Goal: Task Accomplishment & Management: Complete application form

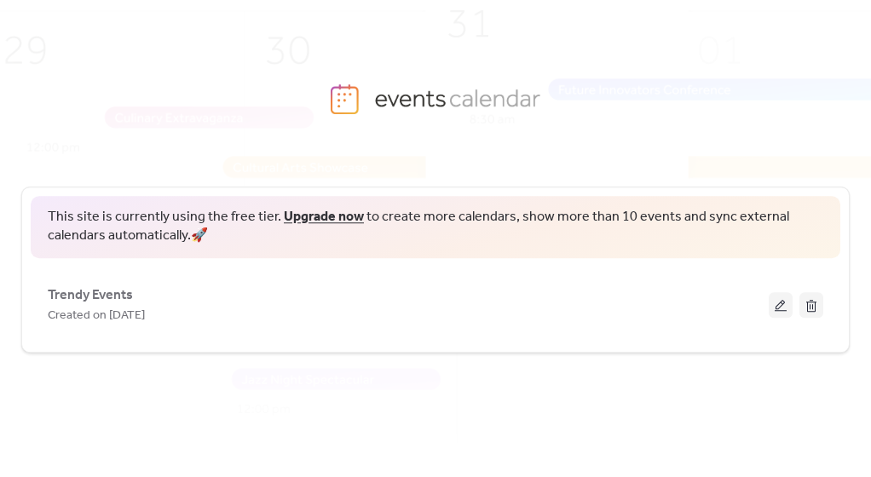
scroll to position [58, 0]
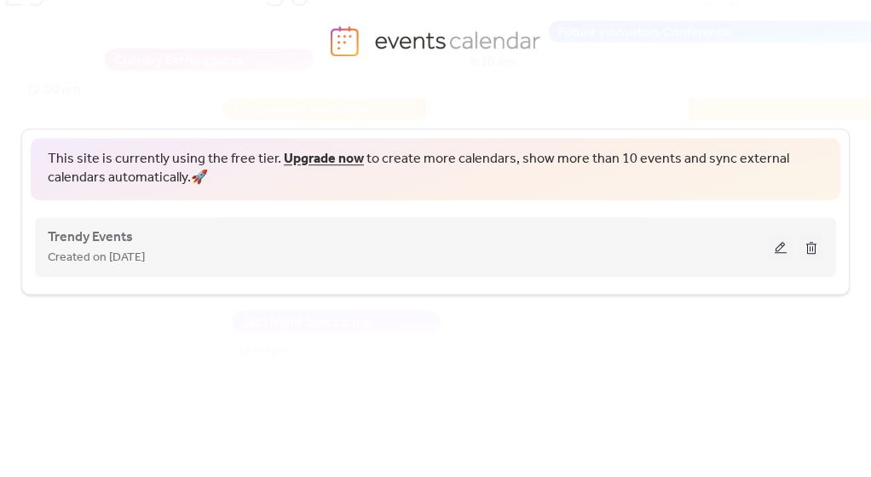
click at [441, 252] on div "Created on [DATE]" at bounding box center [408, 257] width 721 height 20
click at [119, 248] on span "Created on [DATE]" at bounding box center [96, 258] width 97 height 20
click at [781, 242] on button at bounding box center [780, 247] width 24 height 26
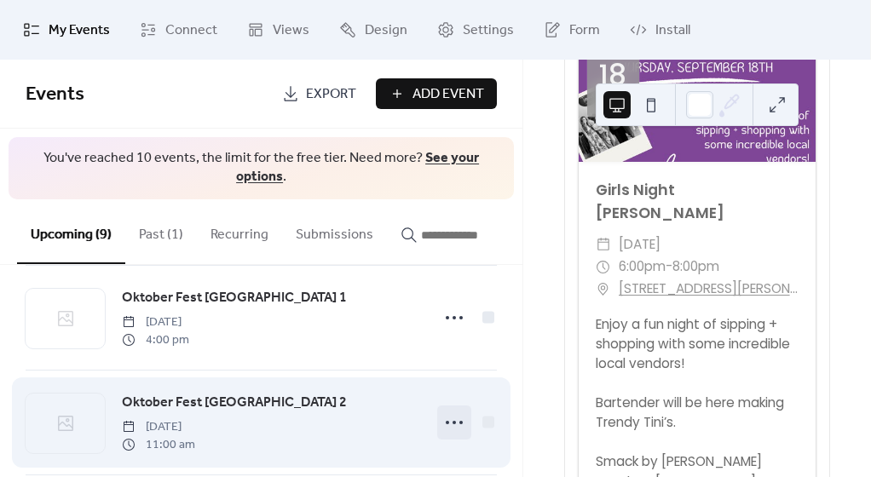
scroll to position [128, 0]
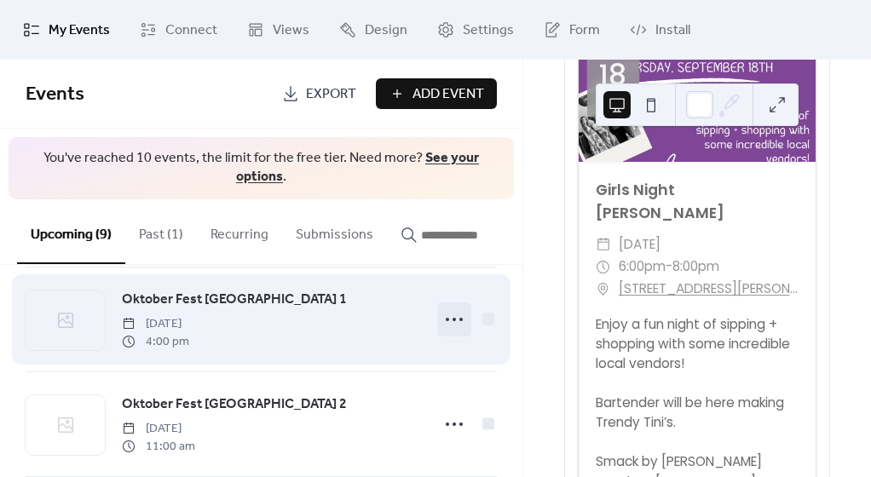
click at [445, 325] on icon at bounding box center [453, 319] width 27 height 27
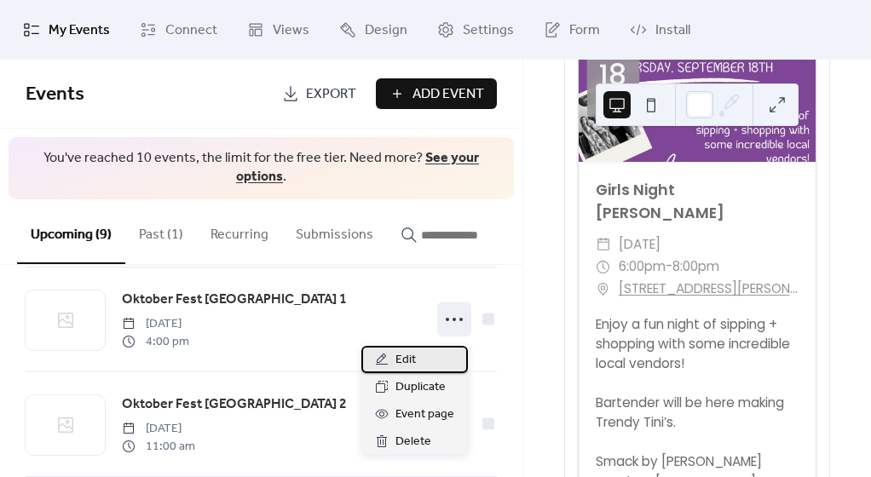
click at [425, 359] on div "Edit" at bounding box center [414, 359] width 106 height 27
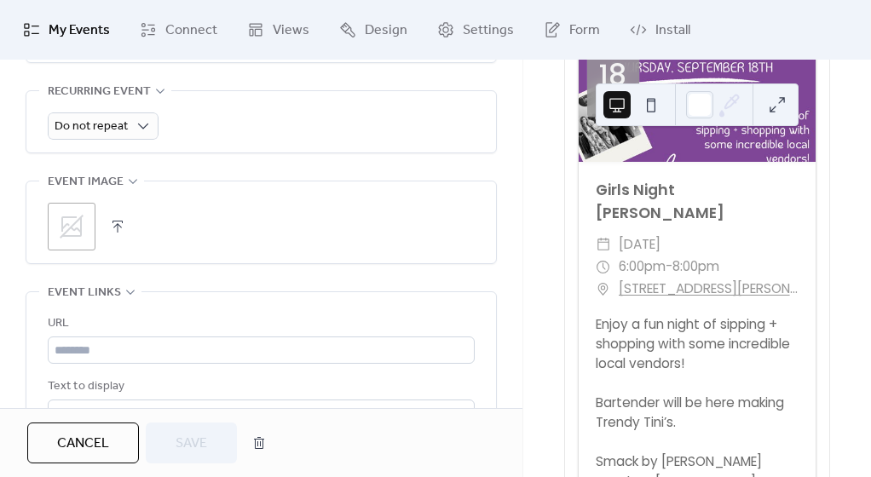
scroll to position [867, 0]
click at [113, 218] on button "button" at bounding box center [118, 226] width 24 height 24
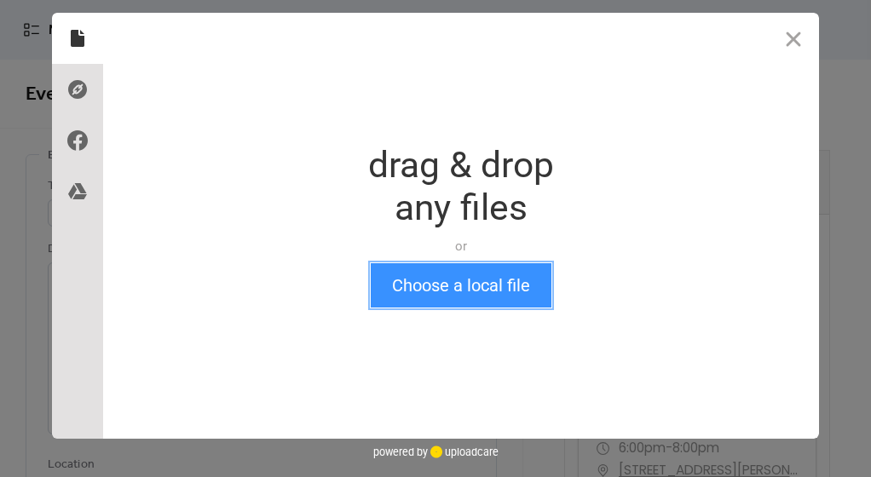
click at [422, 287] on button "Choose a local file" at bounding box center [461, 285] width 181 height 44
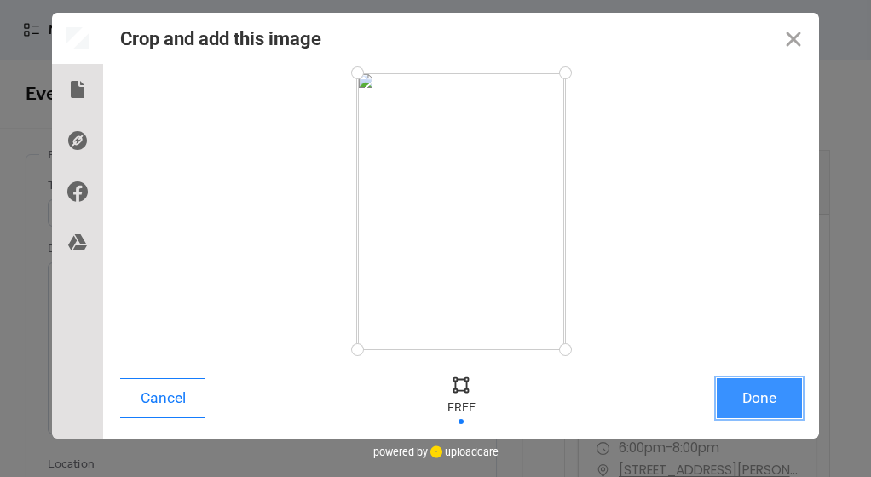
click at [752, 400] on button "Done" at bounding box center [758, 398] width 85 height 40
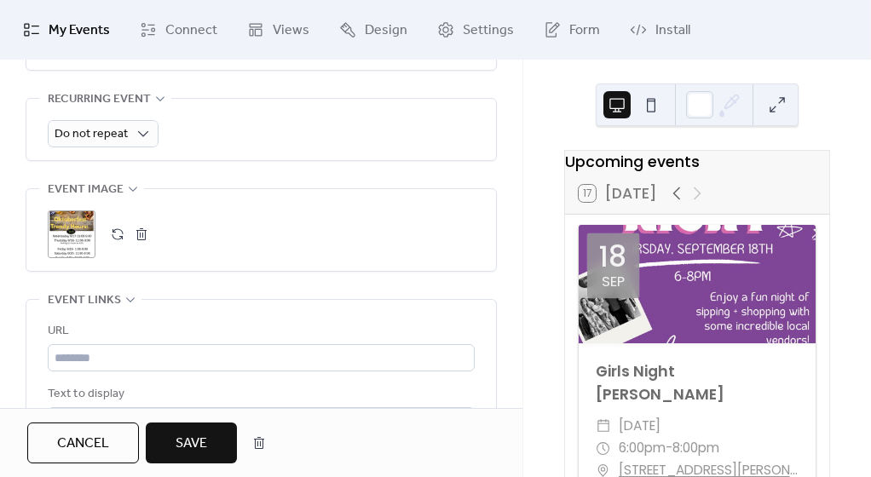
click at [178, 448] on span "Save" at bounding box center [191, 444] width 32 height 20
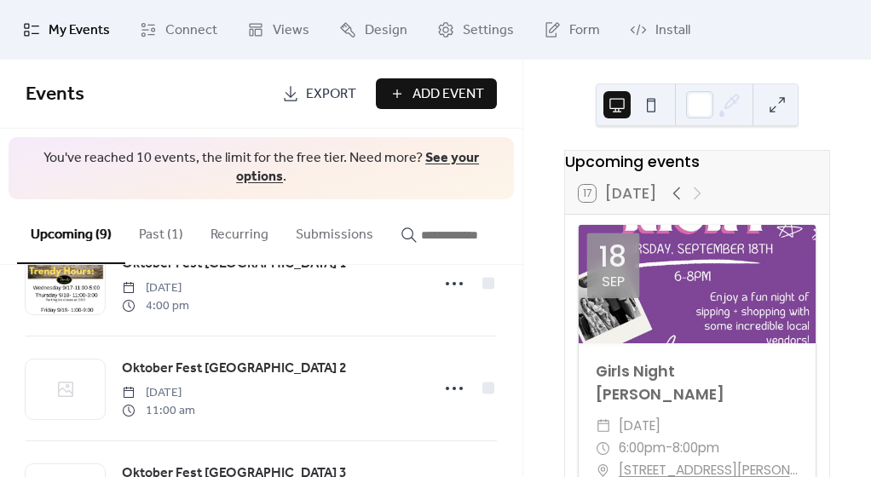
scroll to position [264, 0]
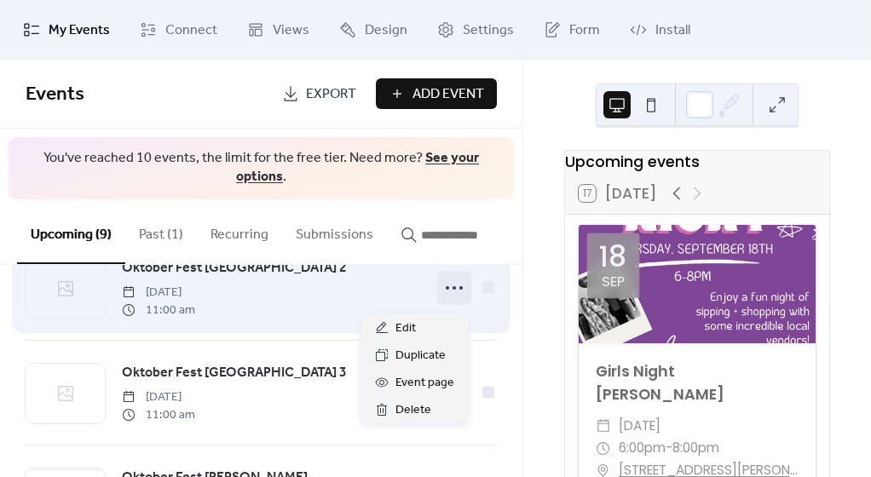
click at [452, 299] on icon at bounding box center [453, 287] width 27 height 27
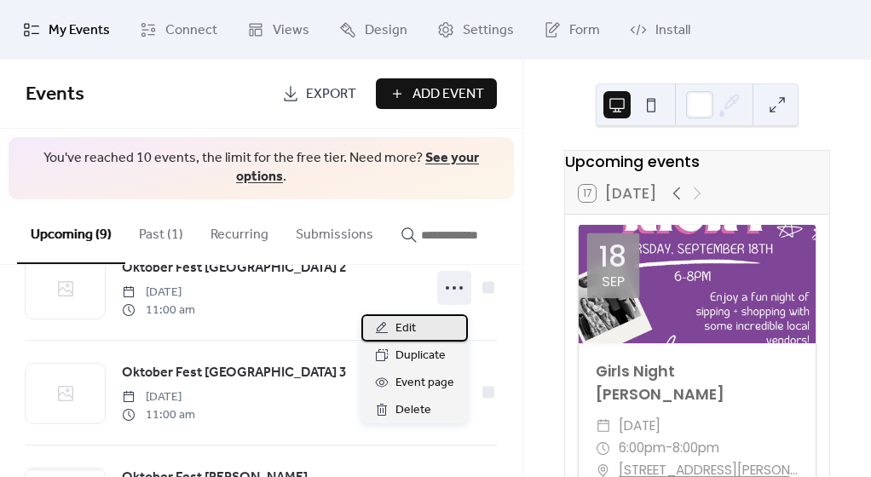
click at [422, 332] on div "Edit" at bounding box center [414, 327] width 106 height 27
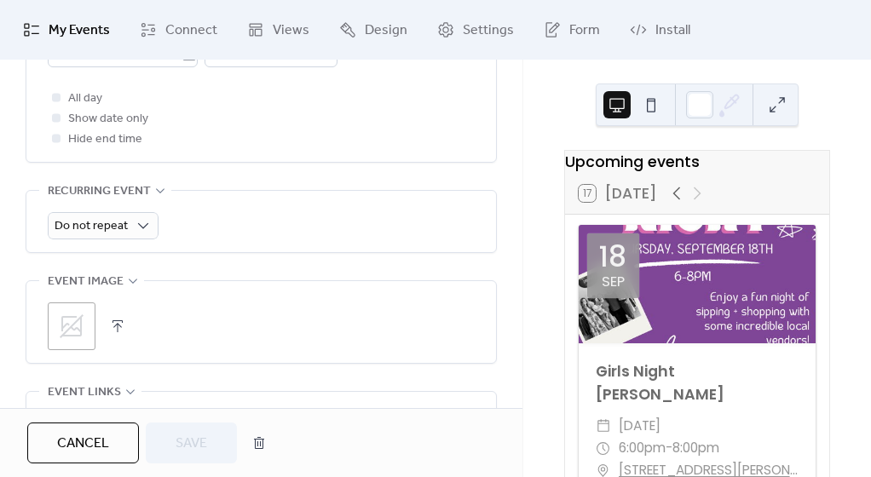
scroll to position [802, 0]
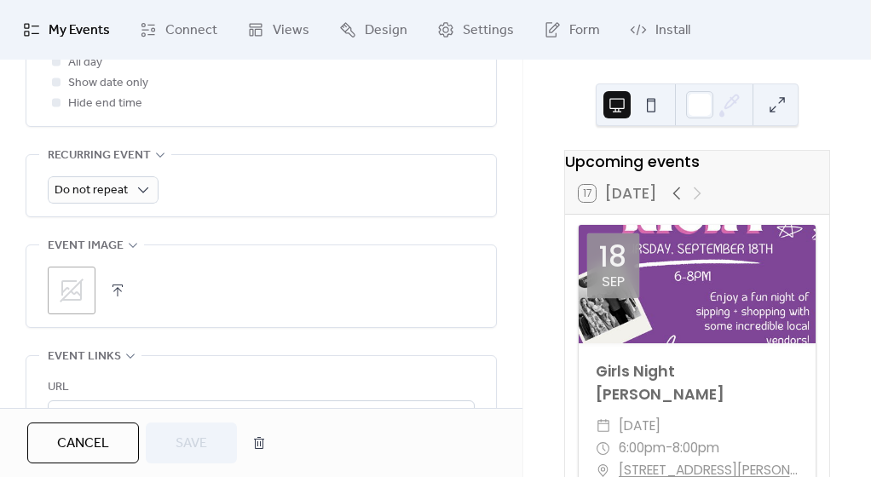
click at [114, 280] on button "button" at bounding box center [118, 291] width 24 height 24
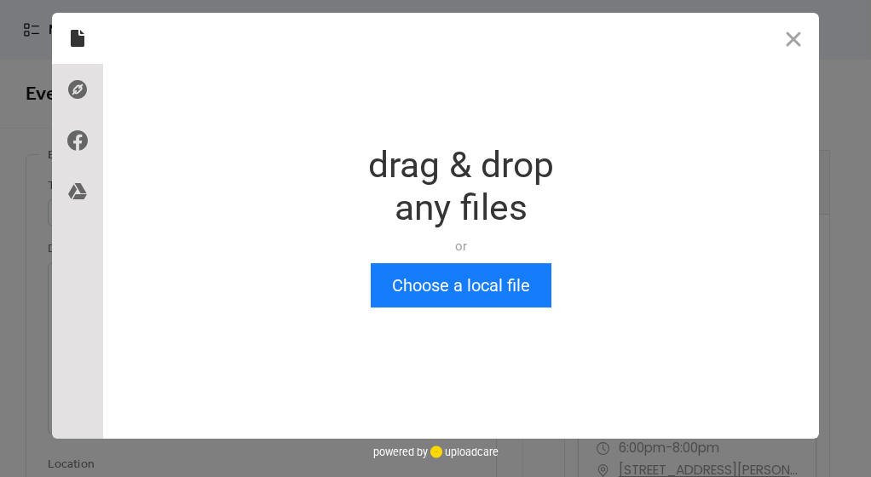
scroll to position [0, 0]
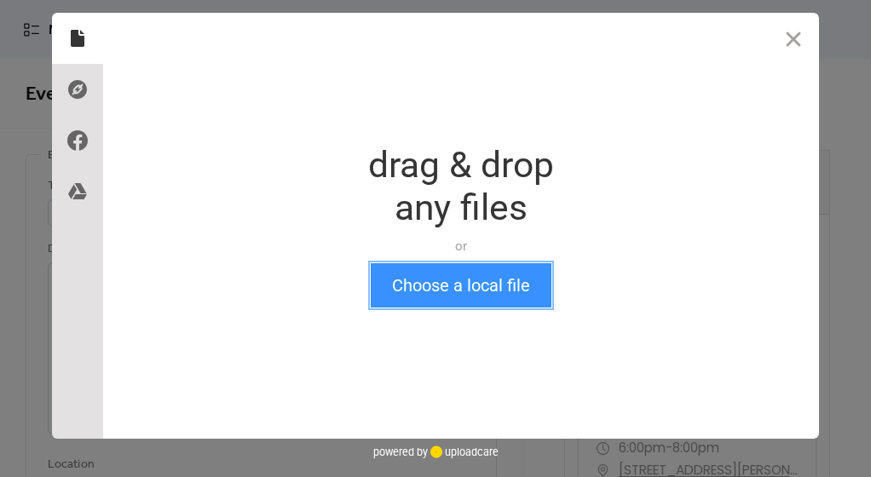
click at [434, 284] on button "Choose a local file" at bounding box center [461, 285] width 181 height 44
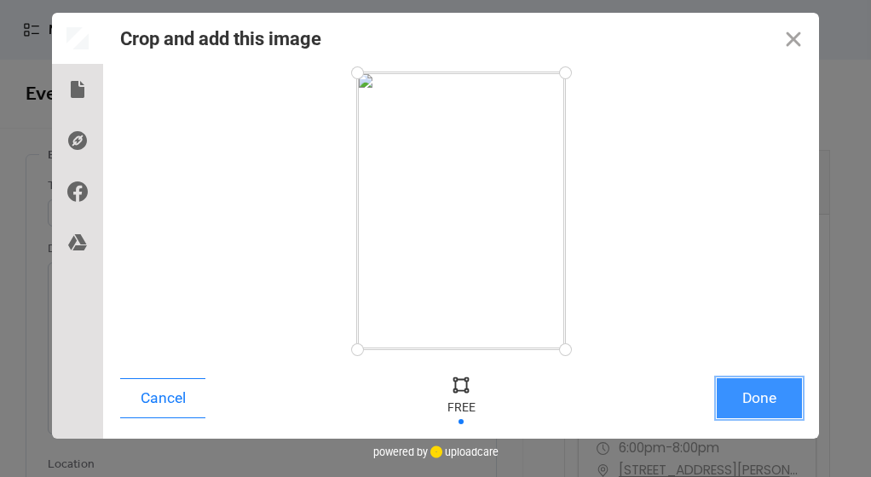
click at [744, 401] on button "Done" at bounding box center [758, 398] width 85 height 40
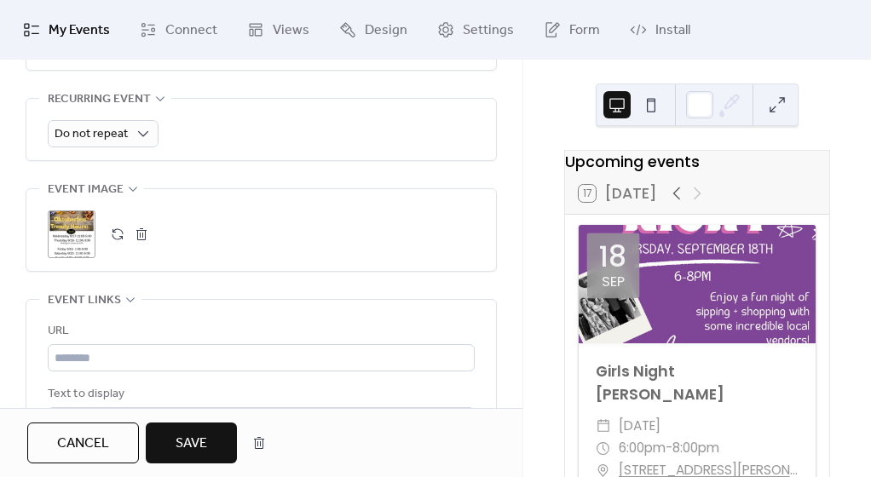
click at [212, 436] on button "Save" at bounding box center [191, 442] width 91 height 41
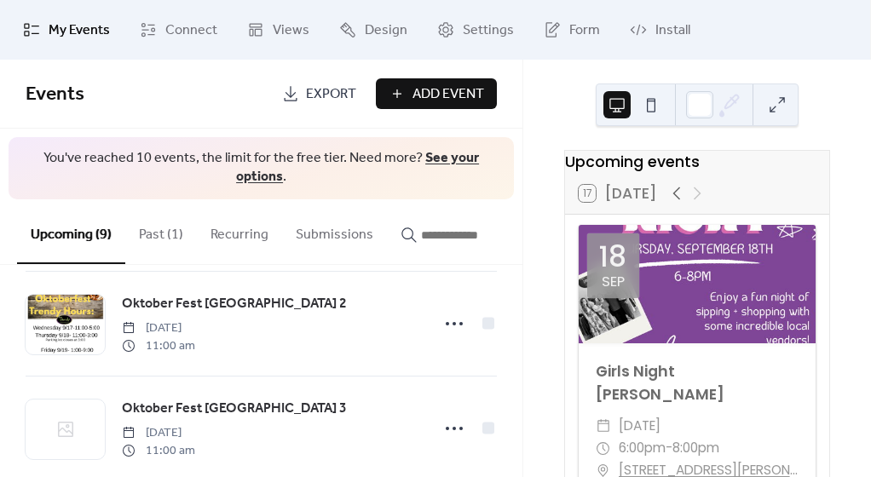
scroll to position [351, 0]
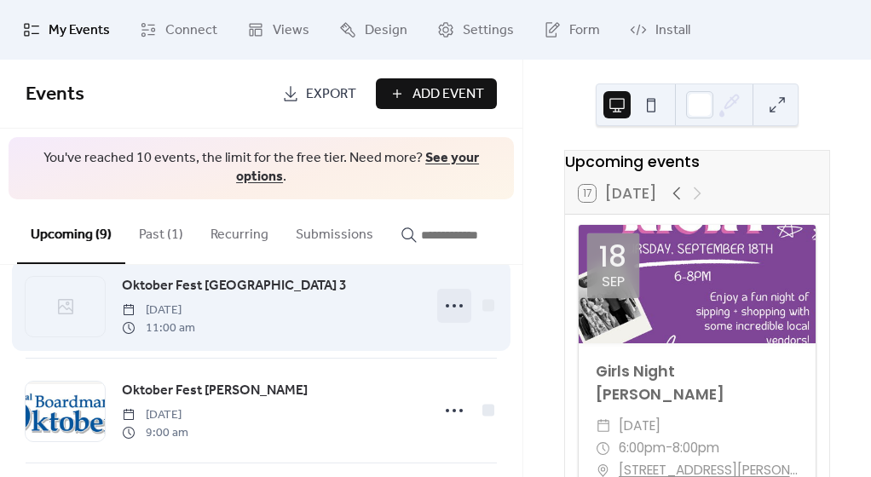
click at [450, 319] on icon at bounding box center [453, 305] width 27 height 27
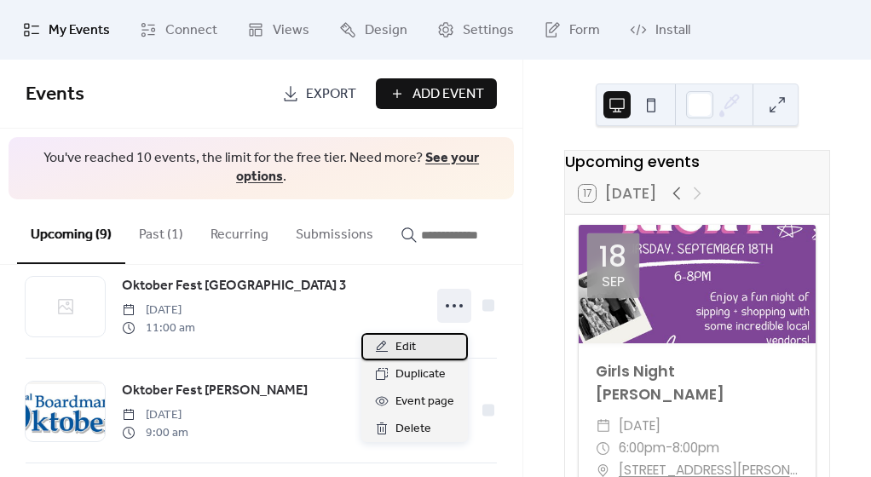
click at [411, 351] on span "Edit" at bounding box center [405, 347] width 20 height 20
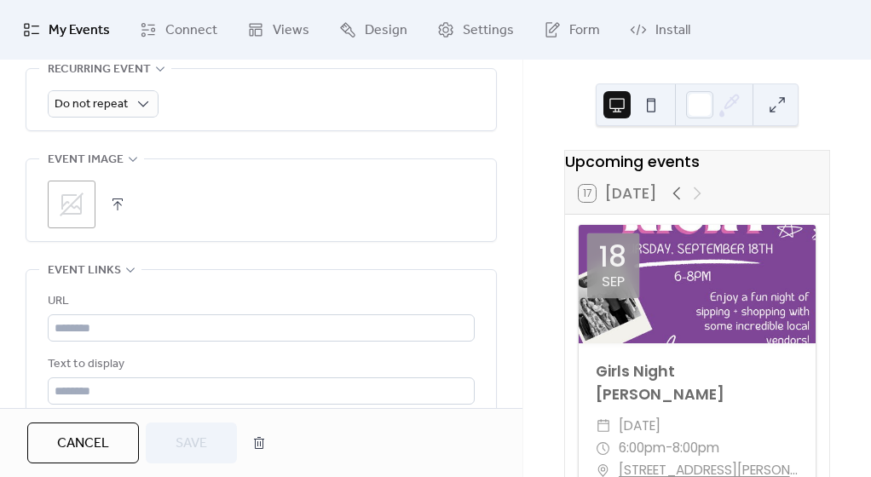
scroll to position [894, 0]
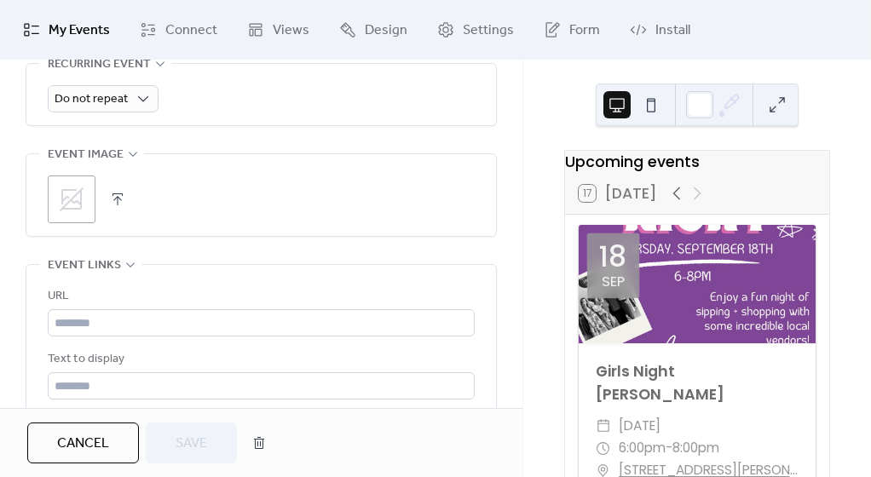
click at [122, 194] on button "button" at bounding box center [118, 199] width 24 height 24
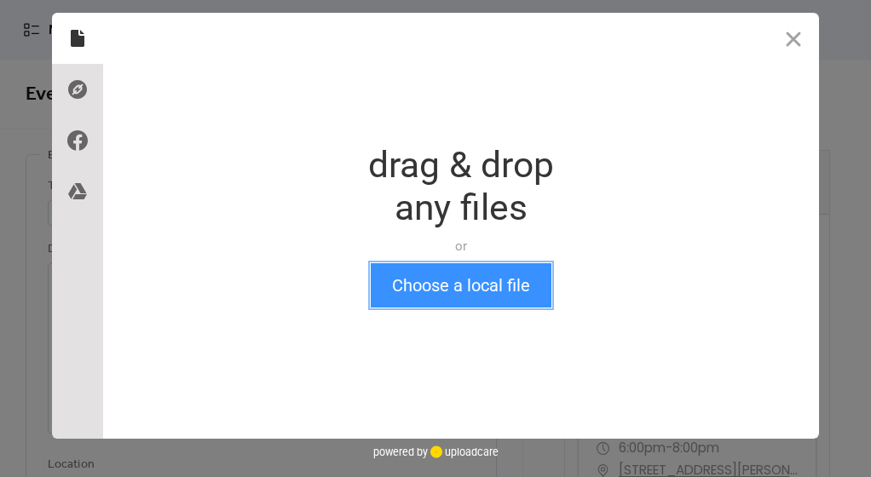
click at [422, 290] on button "Choose a local file" at bounding box center [461, 285] width 181 height 44
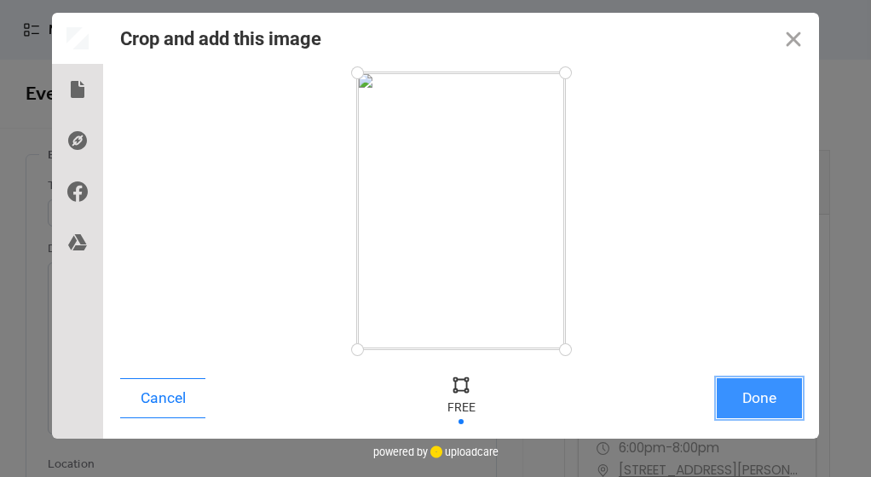
click at [734, 398] on button "Done" at bounding box center [758, 398] width 85 height 40
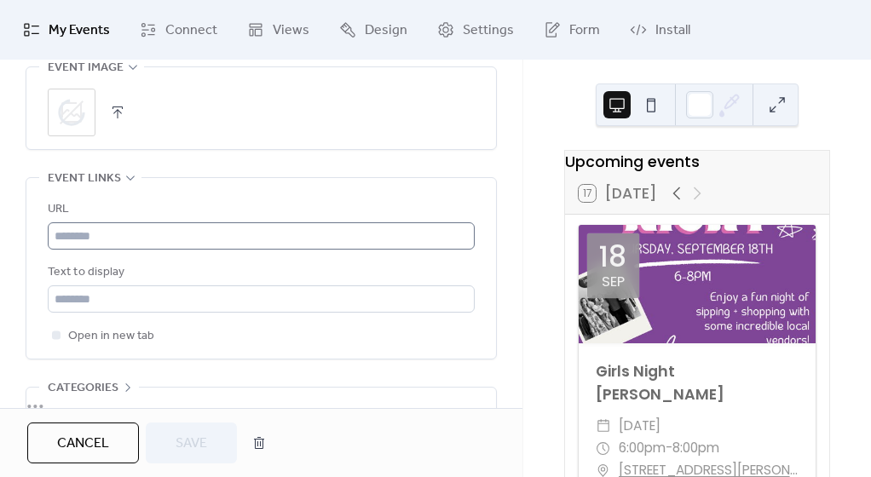
scroll to position [1082, 0]
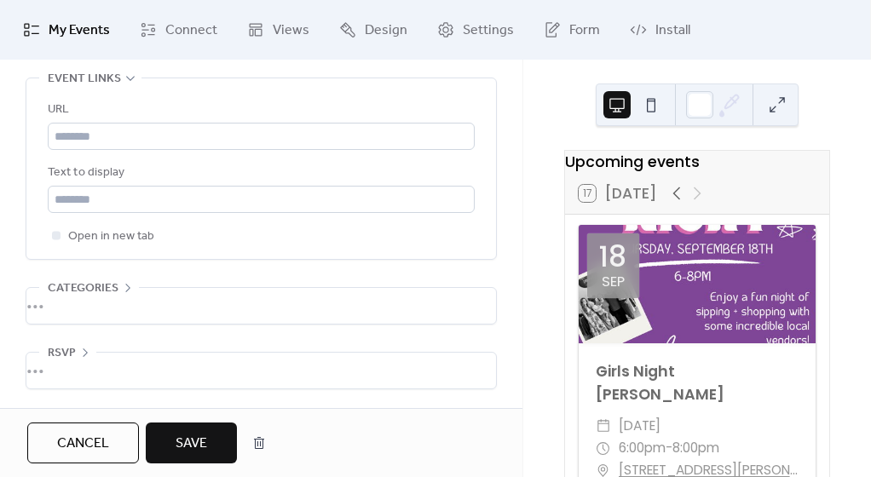
click at [185, 454] on span "Save" at bounding box center [191, 444] width 32 height 20
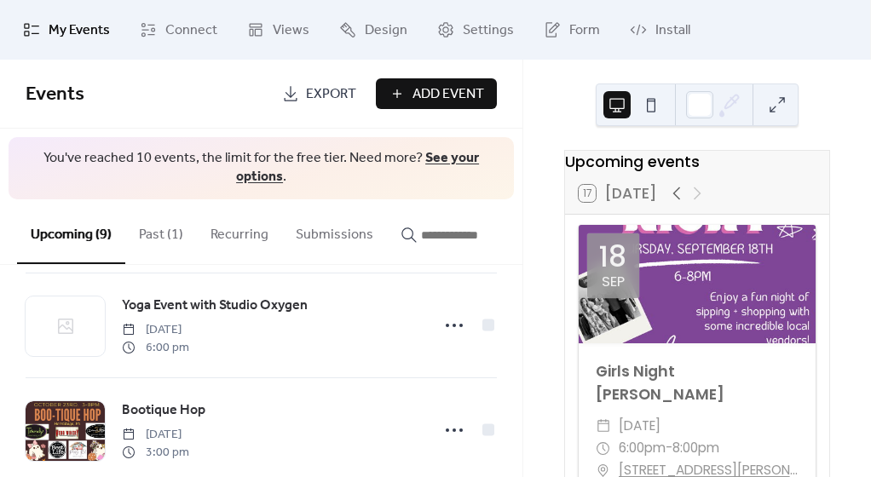
scroll to position [539, 0]
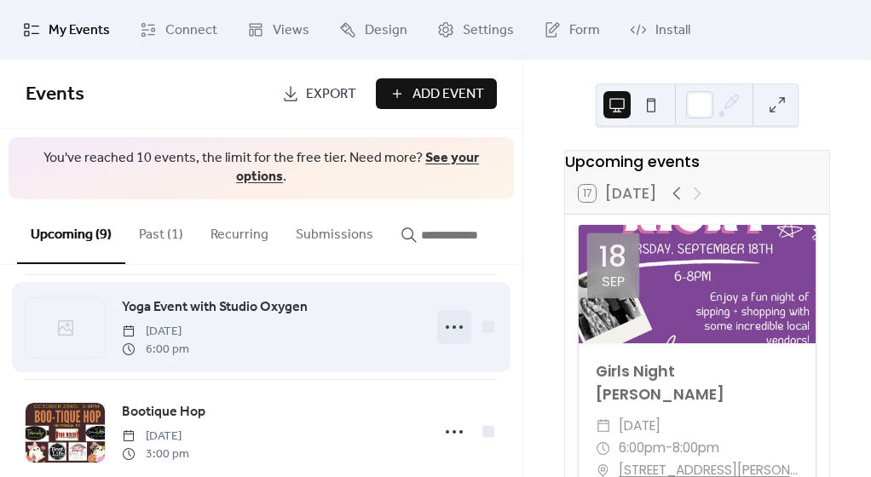
click at [448, 337] on icon at bounding box center [453, 326] width 27 height 27
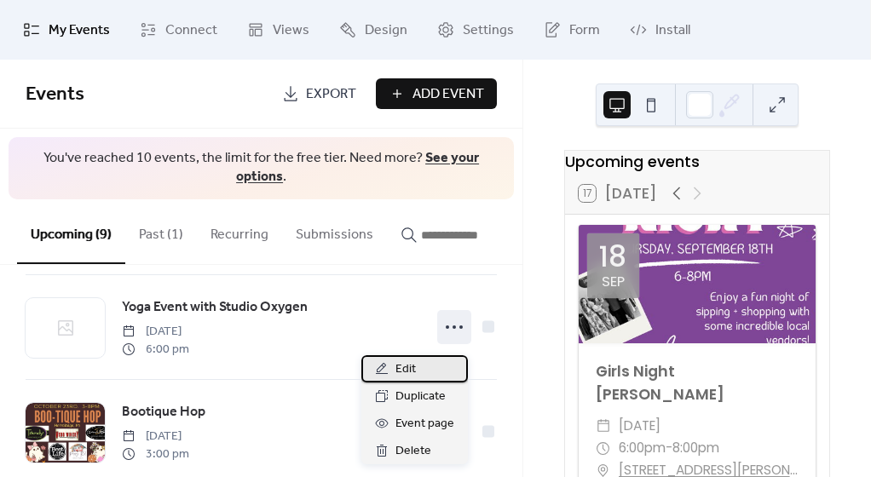
click at [404, 363] on span "Edit" at bounding box center [405, 369] width 20 height 20
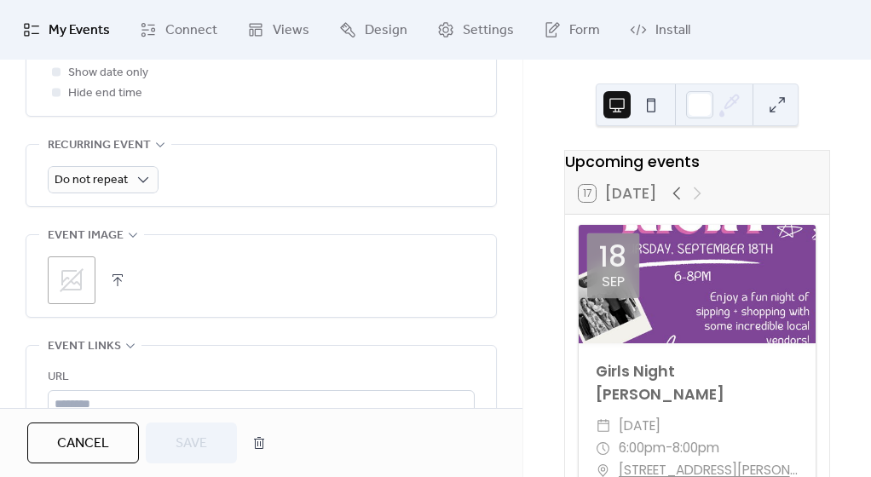
scroll to position [814, 0]
click at [121, 276] on button "button" at bounding box center [118, 279] width 24 height 24
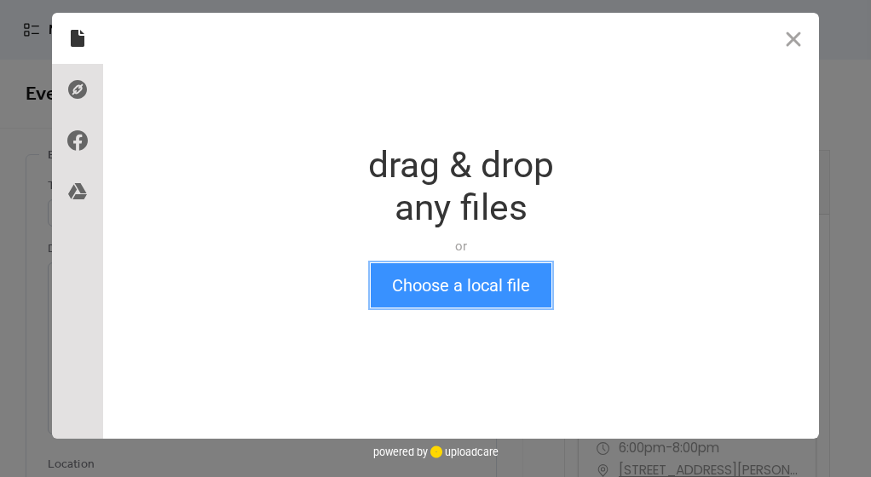
click at [468, 290] on button "Choose a local file" at bounding box center [461, 285] width 181 height 44
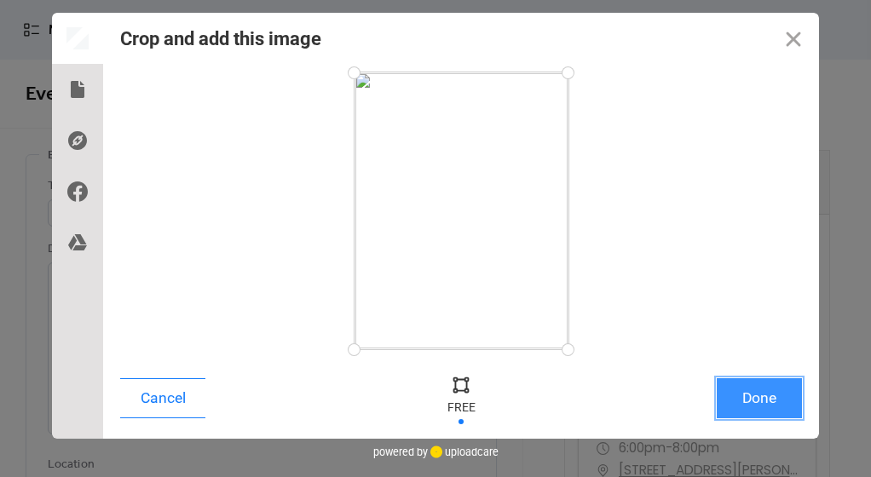
click at [761, 411] on button "Done" at bounding box center [758, 398] width 85 height 40
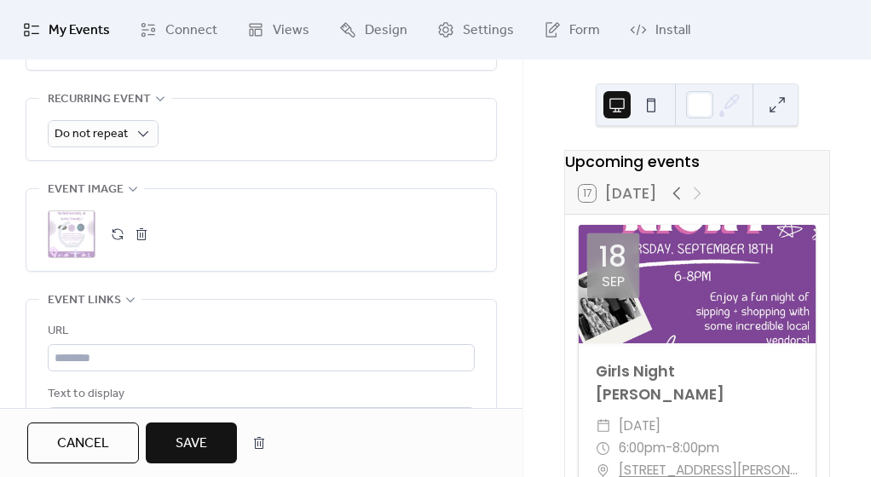
click at [189, 442] on span "Save" at bounding box center [191, 444] width 32 height 20
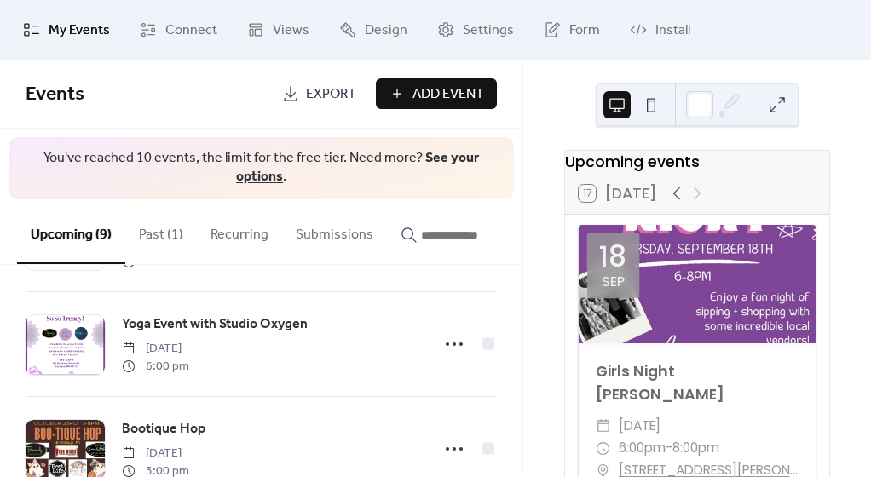
scroll to position [790, 0]
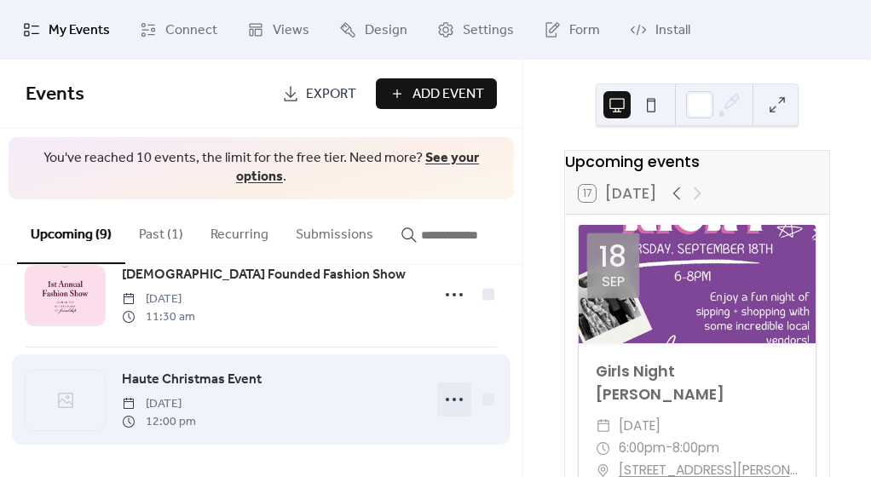
click at [454, 404] on icon at bounding box center [453, 399] width 27 height 27
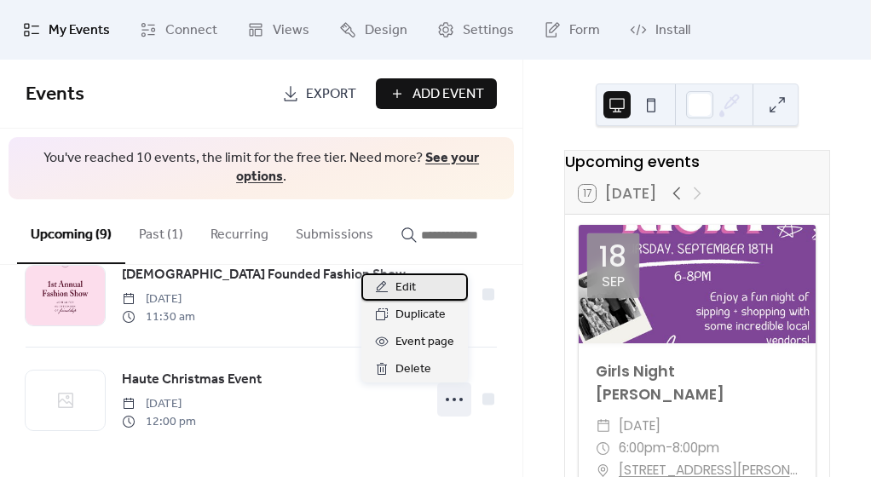
click at [402, 294] on span "Edit" at bounding box center [405, 288] width 20 height 20
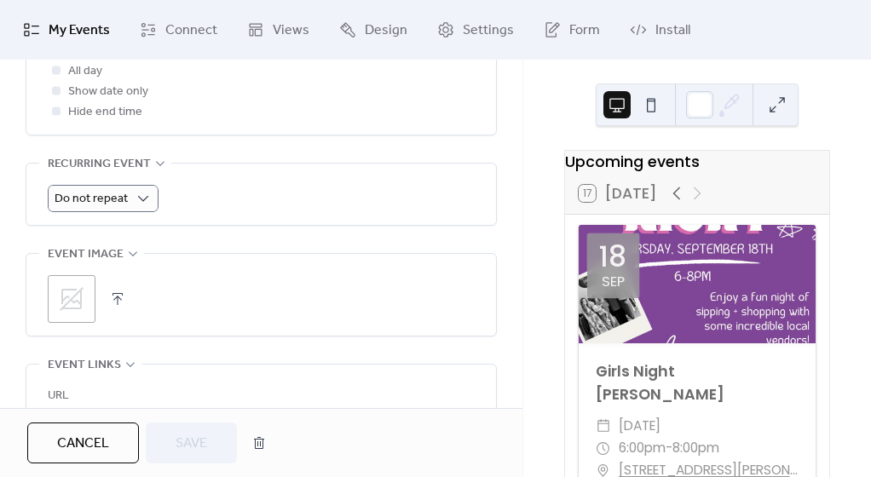
scroll to position [795, 0]
click at [112, 296] on button "button" at bounding box center [118, 298] width 24 height 24
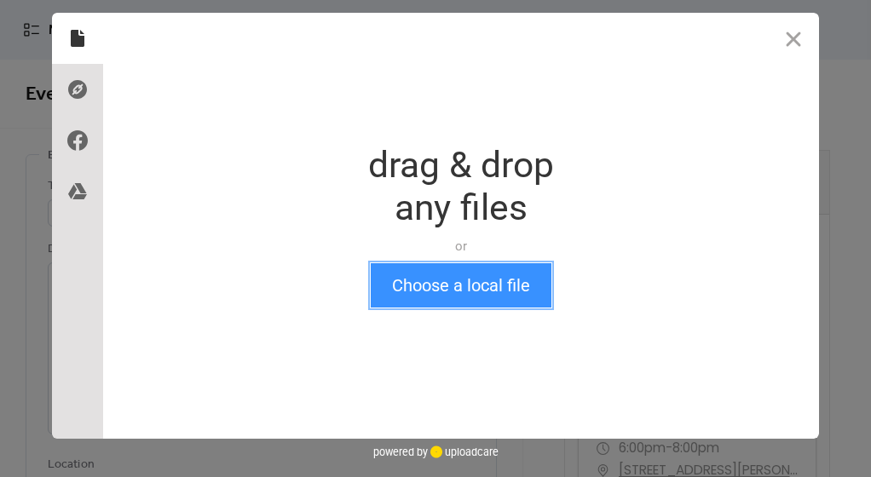
click at [478, 287] on button "Choose a local file" at bounding box center [461, 285] width 181 height 44
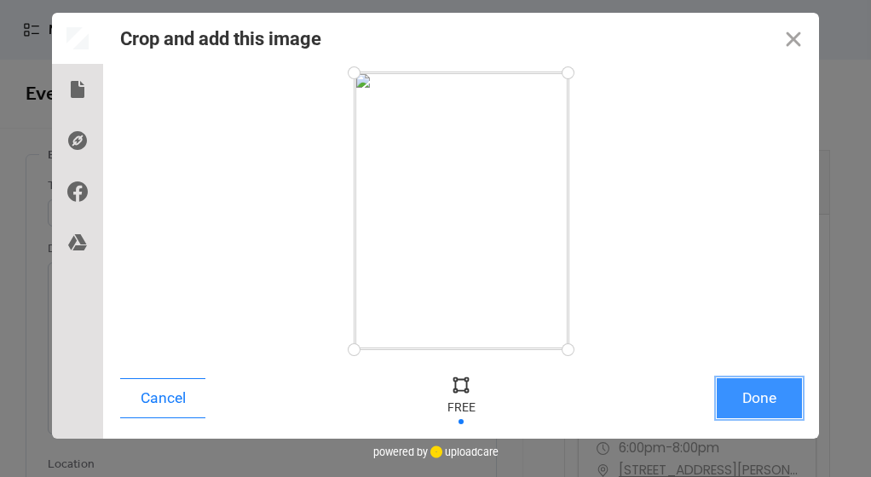
click at [741, 388] on button "Done" at bounding box center [758, 398] width 85 height 40
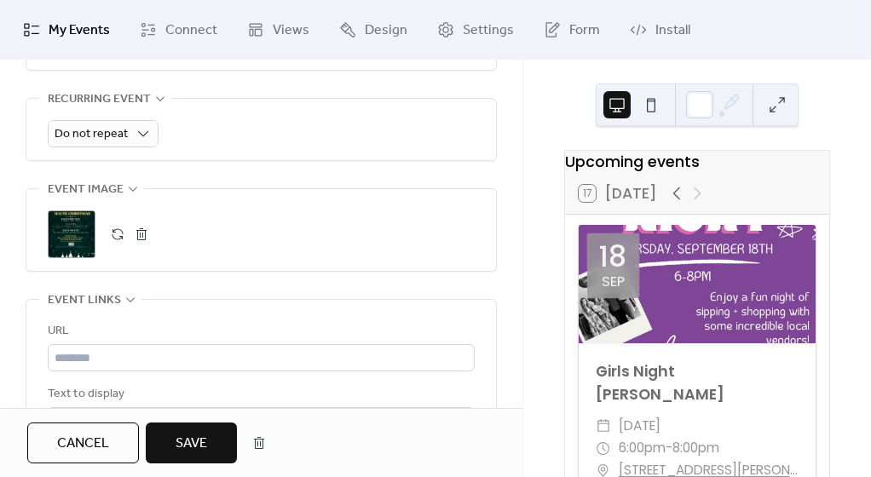
click at [193, 442] on span "Save" at bounding box center [191, 444] width 32 height 20
